Goal: Find specific page/section: Find specific page/section

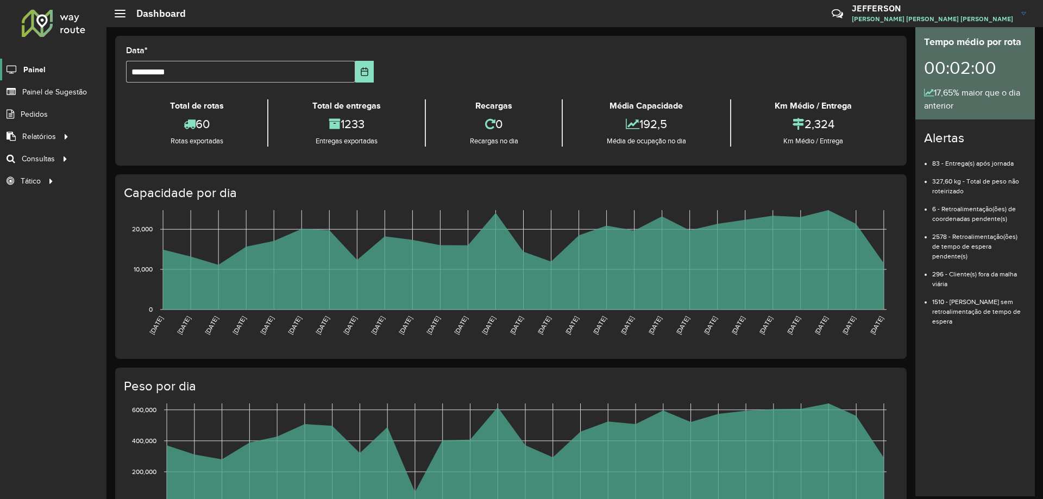
click at [34, 68] on span "Painel" at bounding box center [34, 69] width 22 height 11
click at [43, 114] on span "Pedidos" at bounding box center [35, 114] width 28 height 11
